Goal: Find specific page/section

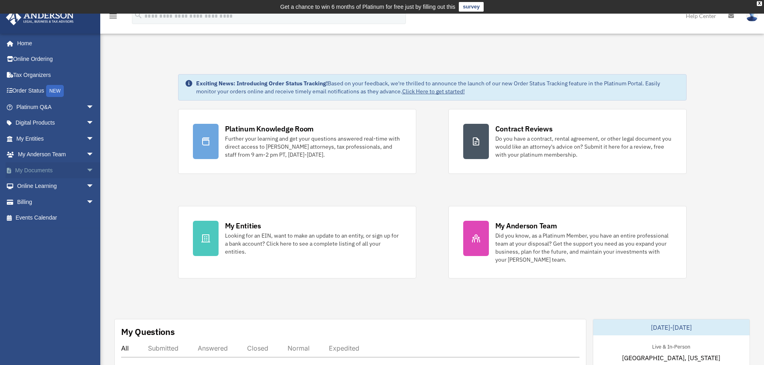
click at [86, 175] on span "arrow_drop_down" at bounding box center [94, 170] width 16 height 16
click at [59, 200] on link "Meeting Minutes" at bounding box center [58, 202] width 95 height 16
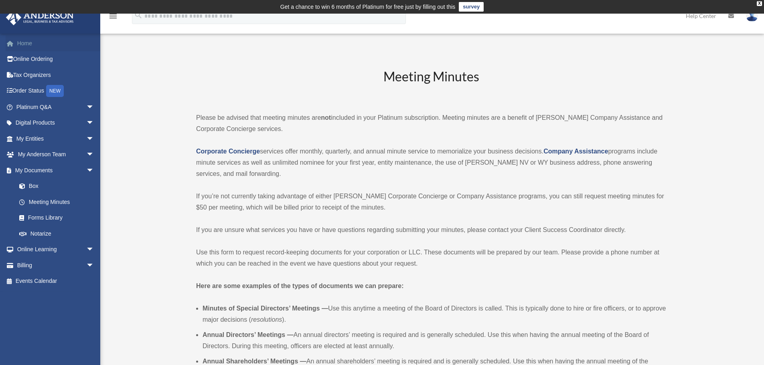
drag, startPoint x: 23, startPoint y: 44, endPoint x: 45, endPoint y: 42, distance: 22.6
click at [23, 44] on link "Home" at bounding box center [56, 43] width 101 height 16
